Goal: Task Accomplishment & Management: Use online tool/utility

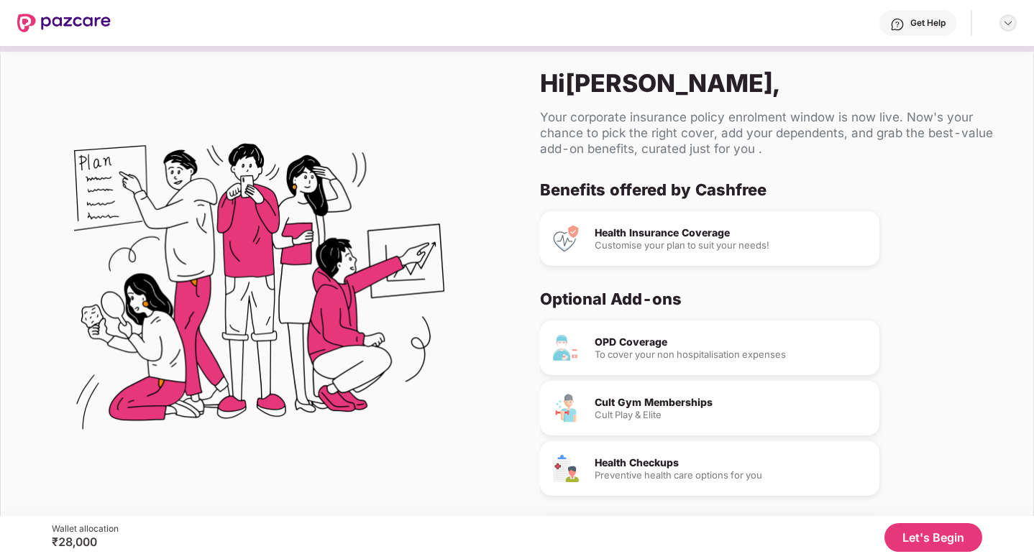
click at [1000, 27] on div at bounding box center [1008, 22] width 17 height 17
click at [960, 62] on div "Logout" at bounding box center [940, 57] width 187 height 28
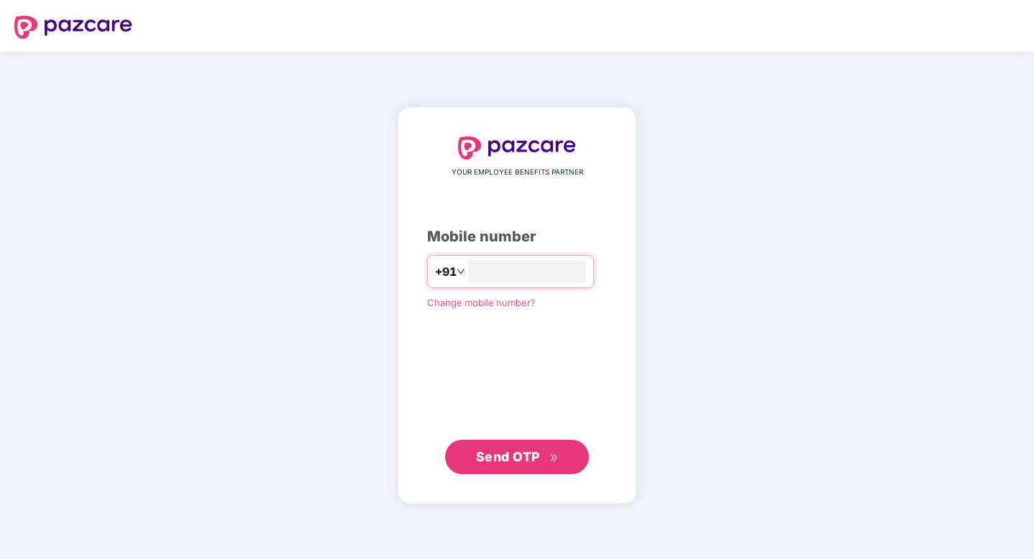
type input "**********"
click at [493, 465] on span "Send OTP" at bounding box center [517, 457] width 83 height 20
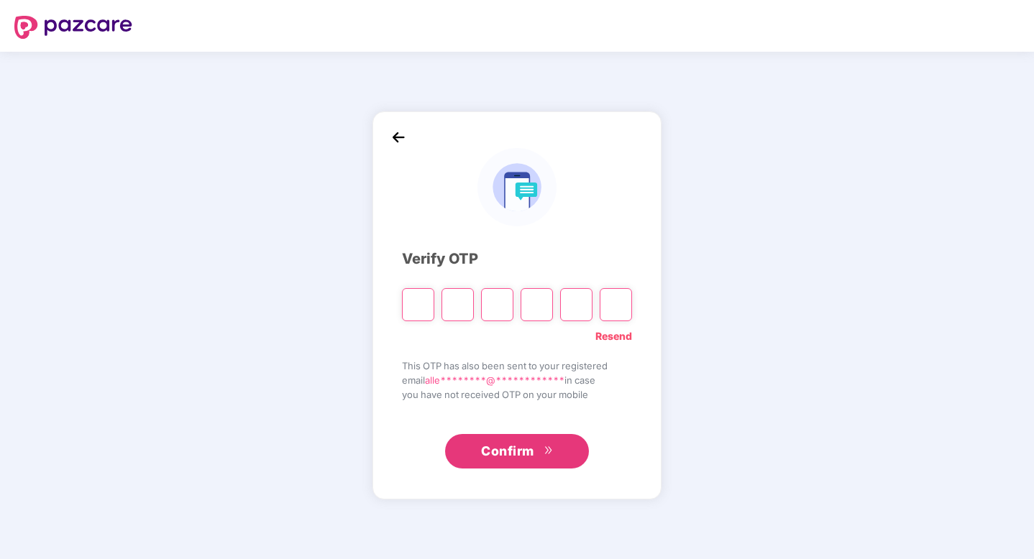
type input "*"
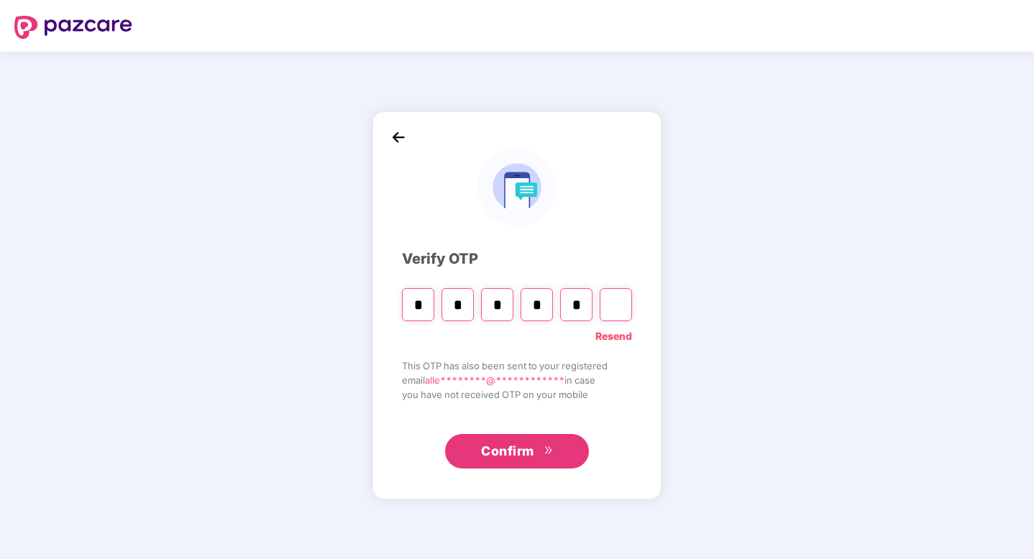
type input "*"
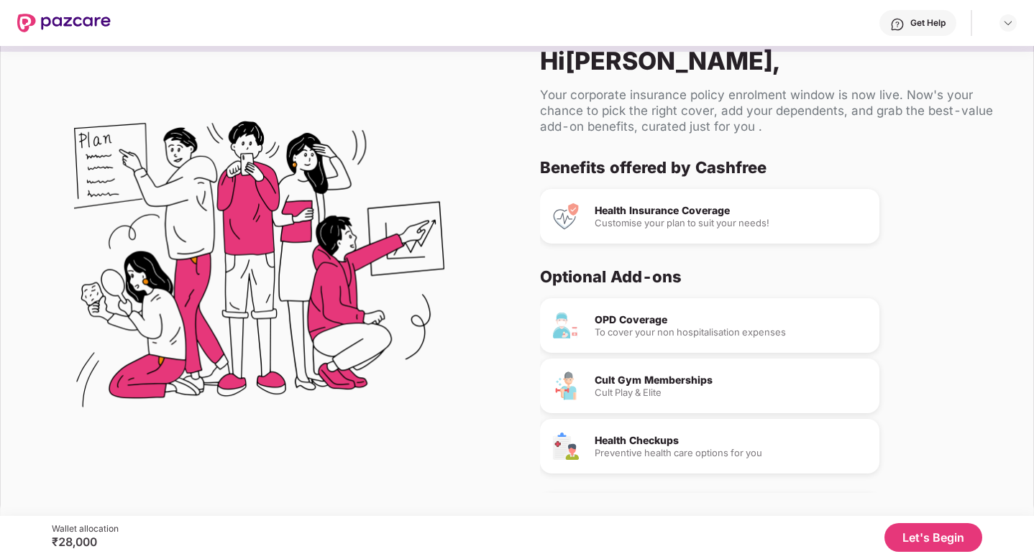
scroll to position [52, 0]
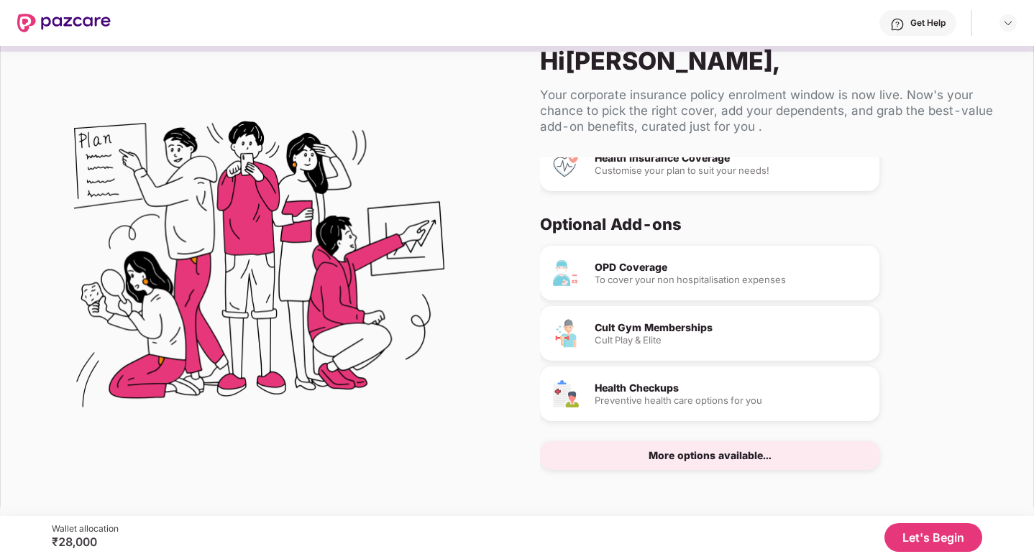
click at [844, 465] on div "More options available..." at bounding box center [709, 456] width 339 height 29
click at [802, 458] on div "More options available..." at bounding box center [709, 456] width 339 height 29
click at [704, 451] on div "More options available..." at bounding box center [710, 456] width 123 height 10
click at [920, 544] on button "Let's Begin" at bounding box center [934, 538] width 98 height 29
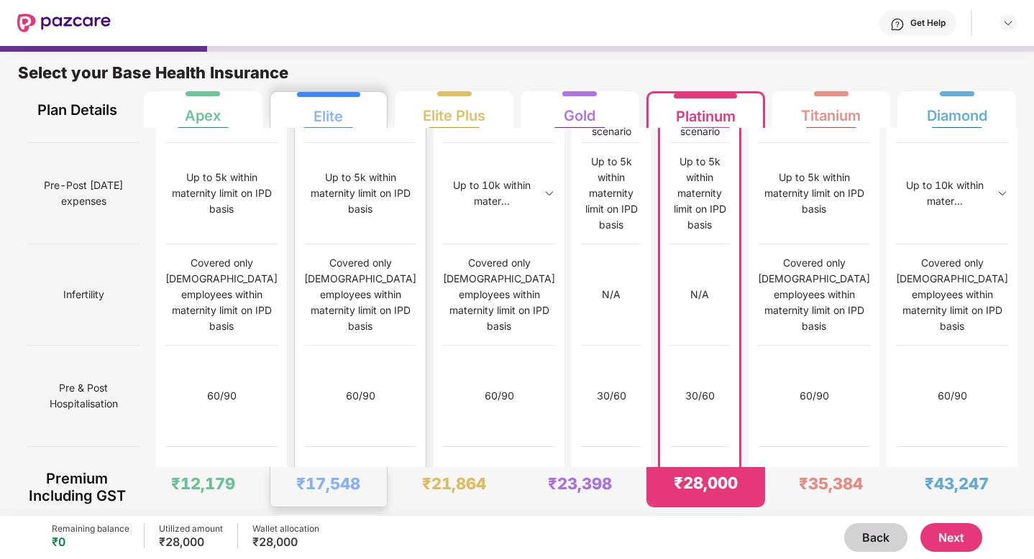
scroll to position [7, 0]
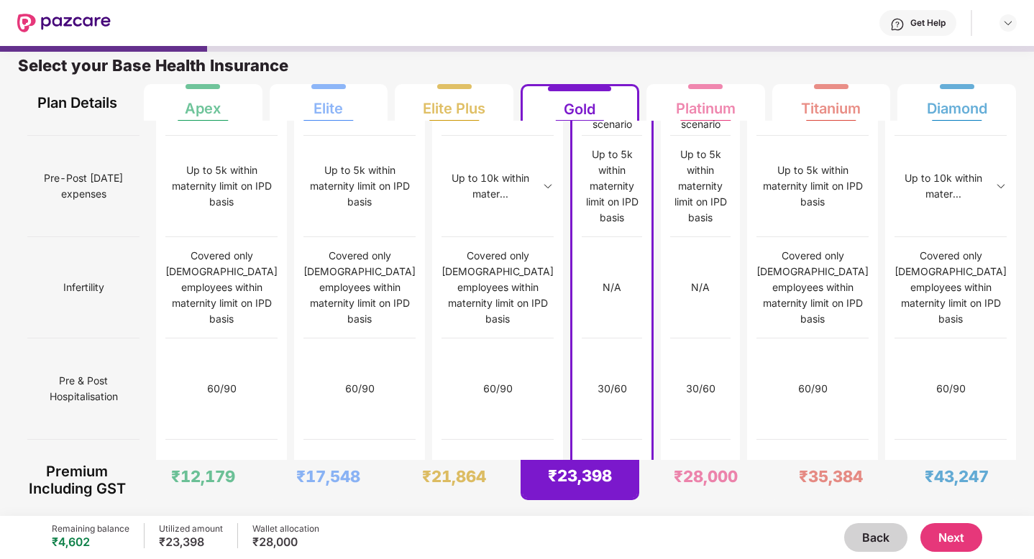
scroll to position [1689, 0]
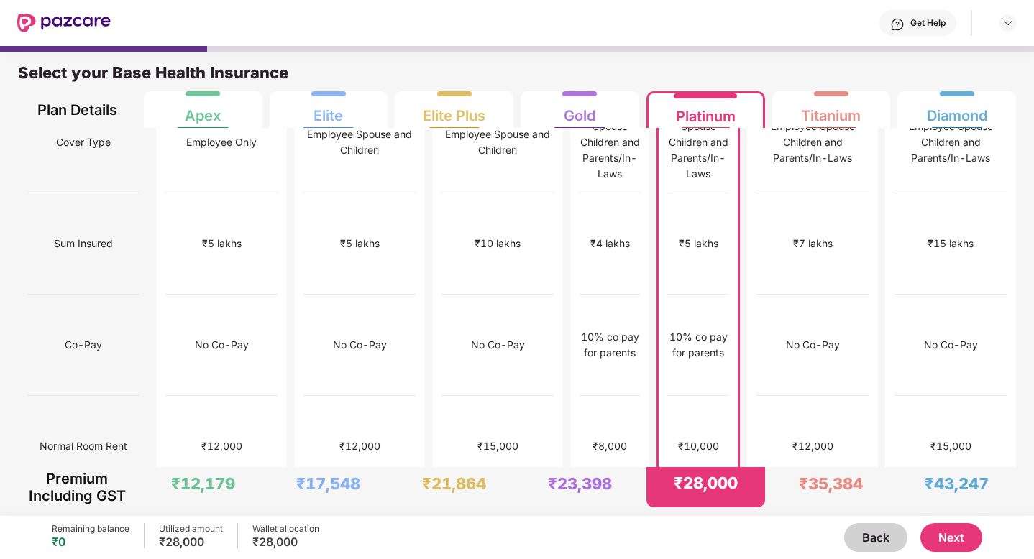
scroll to position [37, 0]
click at [783, 395] on div "₹12,000" at bounding box center [813, 445] width 112 height 101
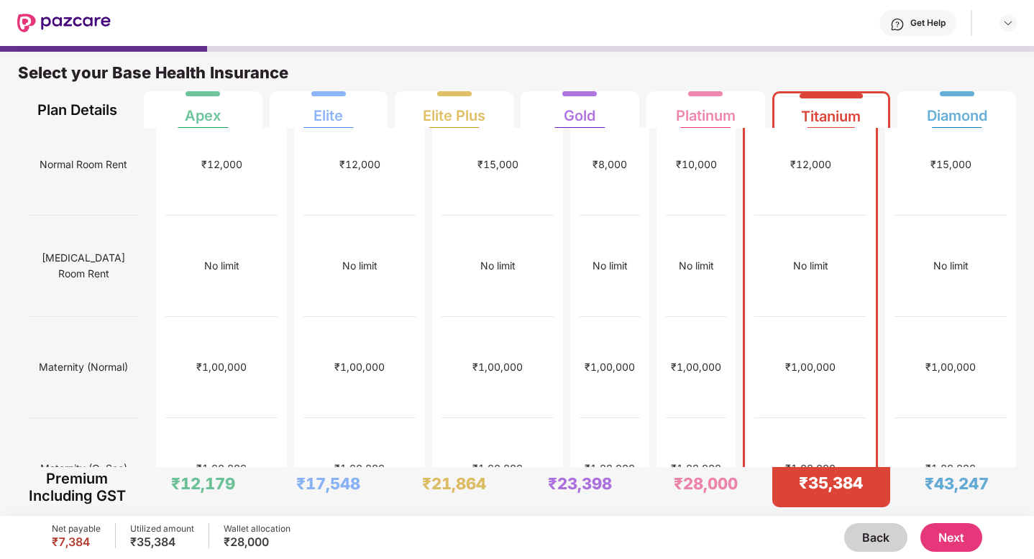
scroll to position [0, 0]
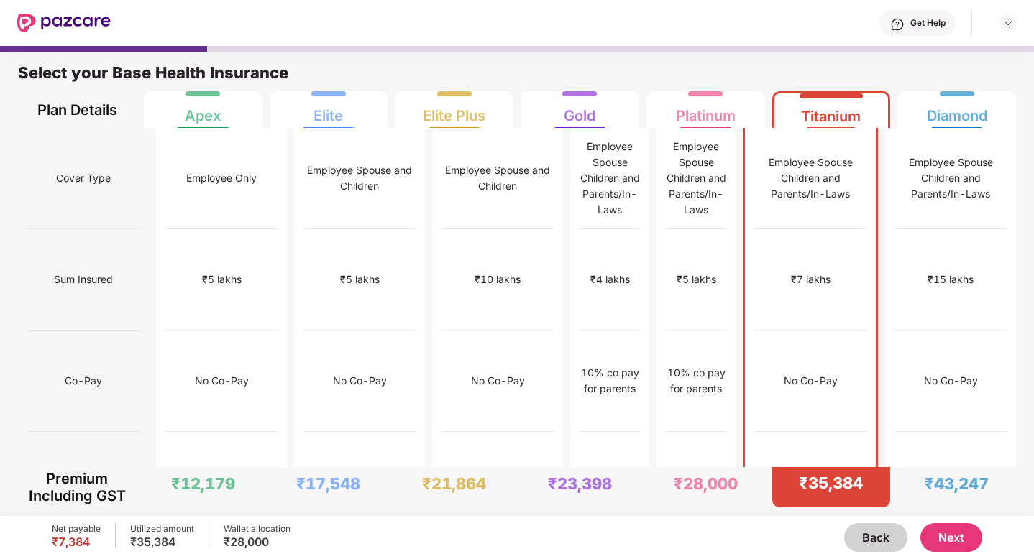
click at [72, 22] on img at bounding box center [63, 23] width 93 height 19
click at [73, 22] on img at bounding box center [63, 23] width 93 height 19
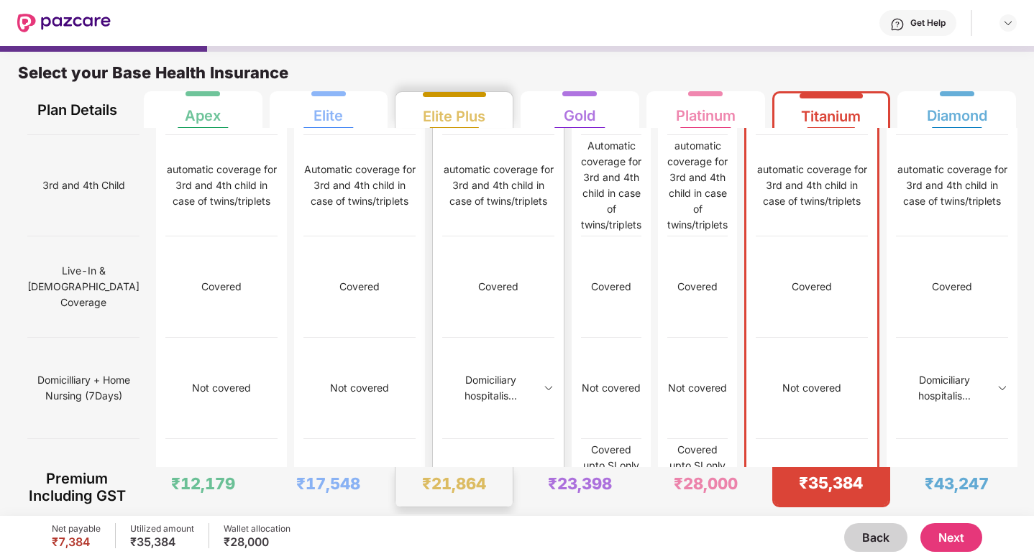
scroll to position [1032, 0]
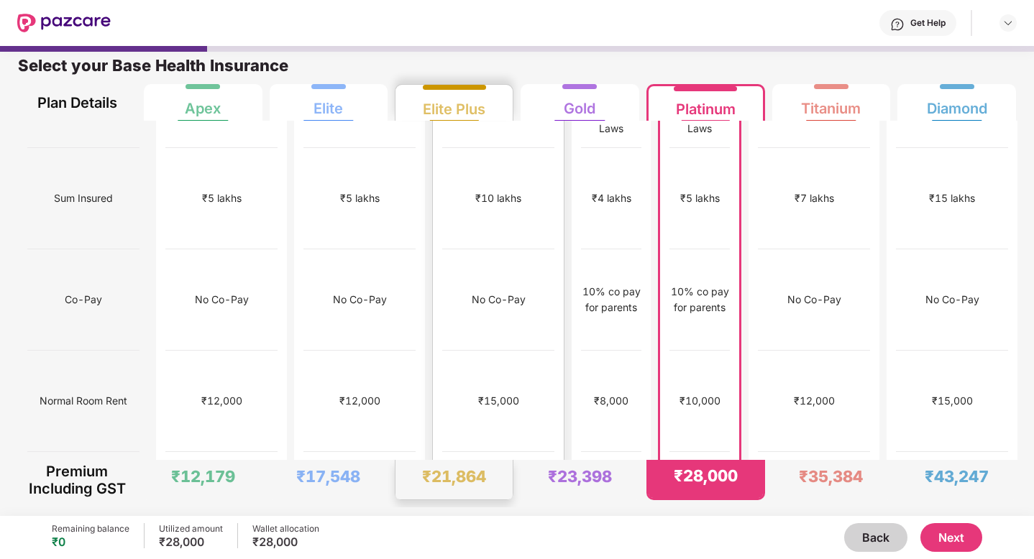
scroll to position [97, 0]
